Goal: Task Accomplishment & Management: Manage account settings

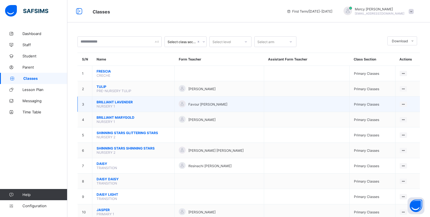
click at [107, 104] on span "BRILLIANT LAVENDER" at bounding box center [134, 102] width 74 height 4
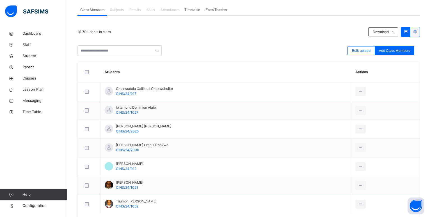
scroll to position [98, 0]
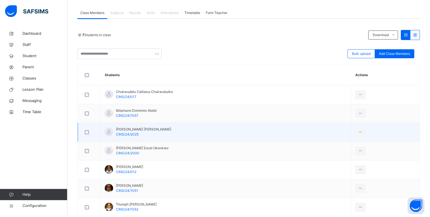
click at [118, 132] on span "[PERSON_NAME] [PERSON_NAME]" at bounding box center [143, 129] width 55 height 5
click at [351, 149] on li "View Profile" at bounding box center [343, 145] width 43 height 10
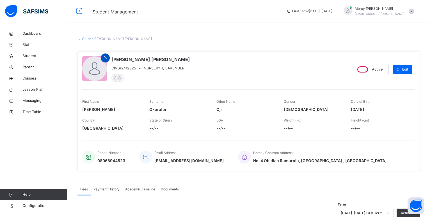
click at [104, 59] on icon at bounding box center [105, 58] width 5 height 5
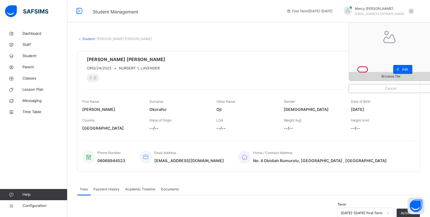
click at [393, 77] on span "Browse file" at bounding box center [390, 76] width 19 height 5
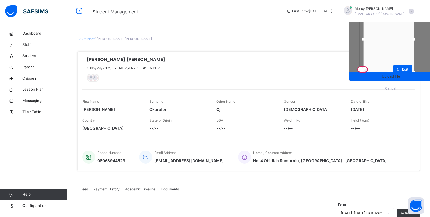
click at [399, 48] on div at bounding box center [389, 39] width 50 height 67
click at [399, 75] on span "Upload file" at bounding box center [391, 76] width 18 height 5
